Goal: Use online tool/utility: Use online tool/utility

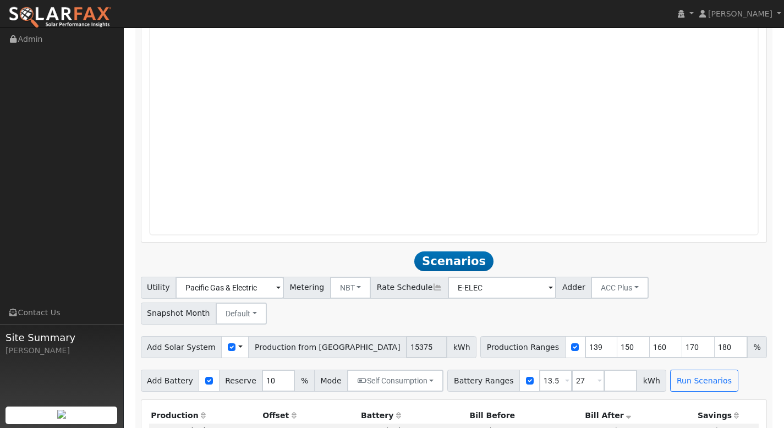
scroll to position [701, 0]
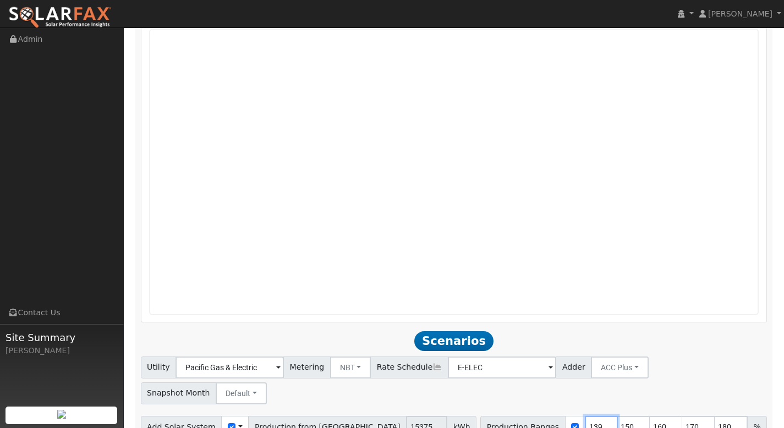
click at [585, 416] on input "139" at bounding box center [601, 427] width 33 height 22
type input "150"
type input "160"
type input "170"
type input "180"
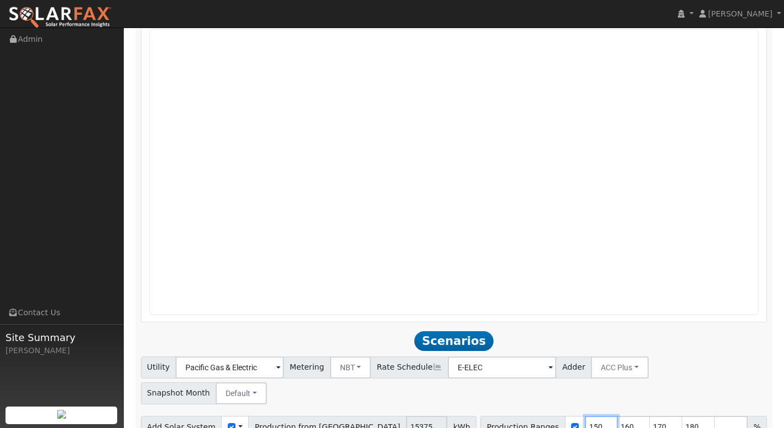
type input "150"
click at [715, 416] on input "number" at bounding box center [731, 427] width 33 height 22
type input "200"
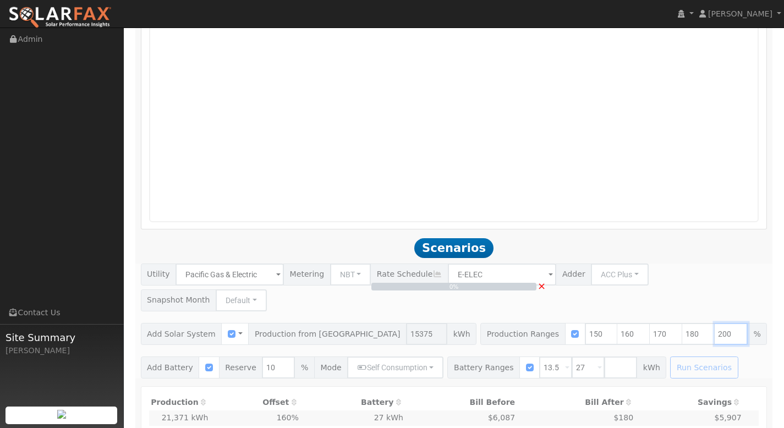
scroll to position [798, 0]
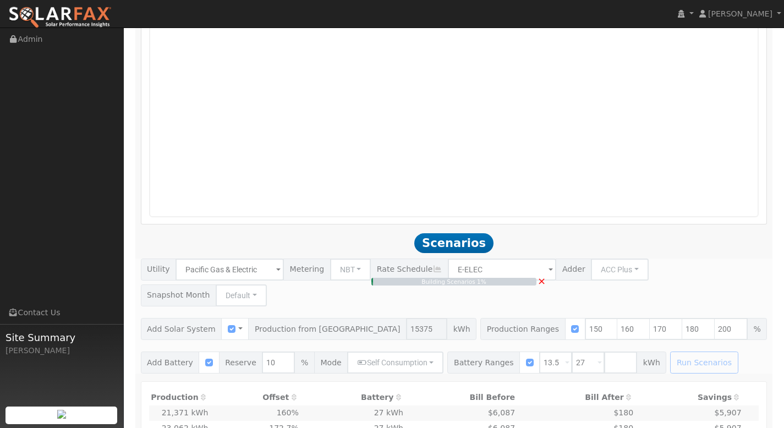
click at [455, 244] on span "Scenarios" at bounding box center [453, 243] width 79 height 20
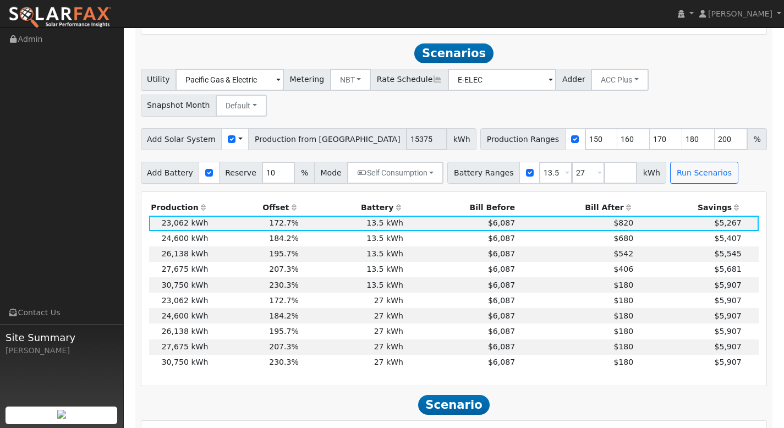
scroll to position [999, 0]
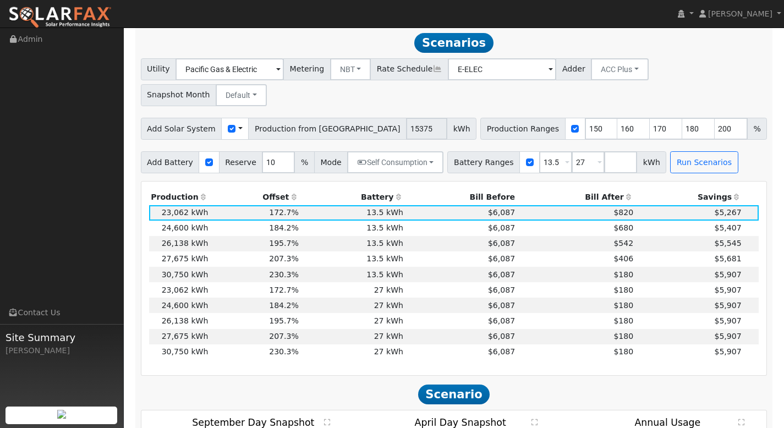
click at [604, 189] on th "Bill After" at bounding box center [576, 196] width 118 height 15
